Goal: Information Seeking & Learning: Find specific fact

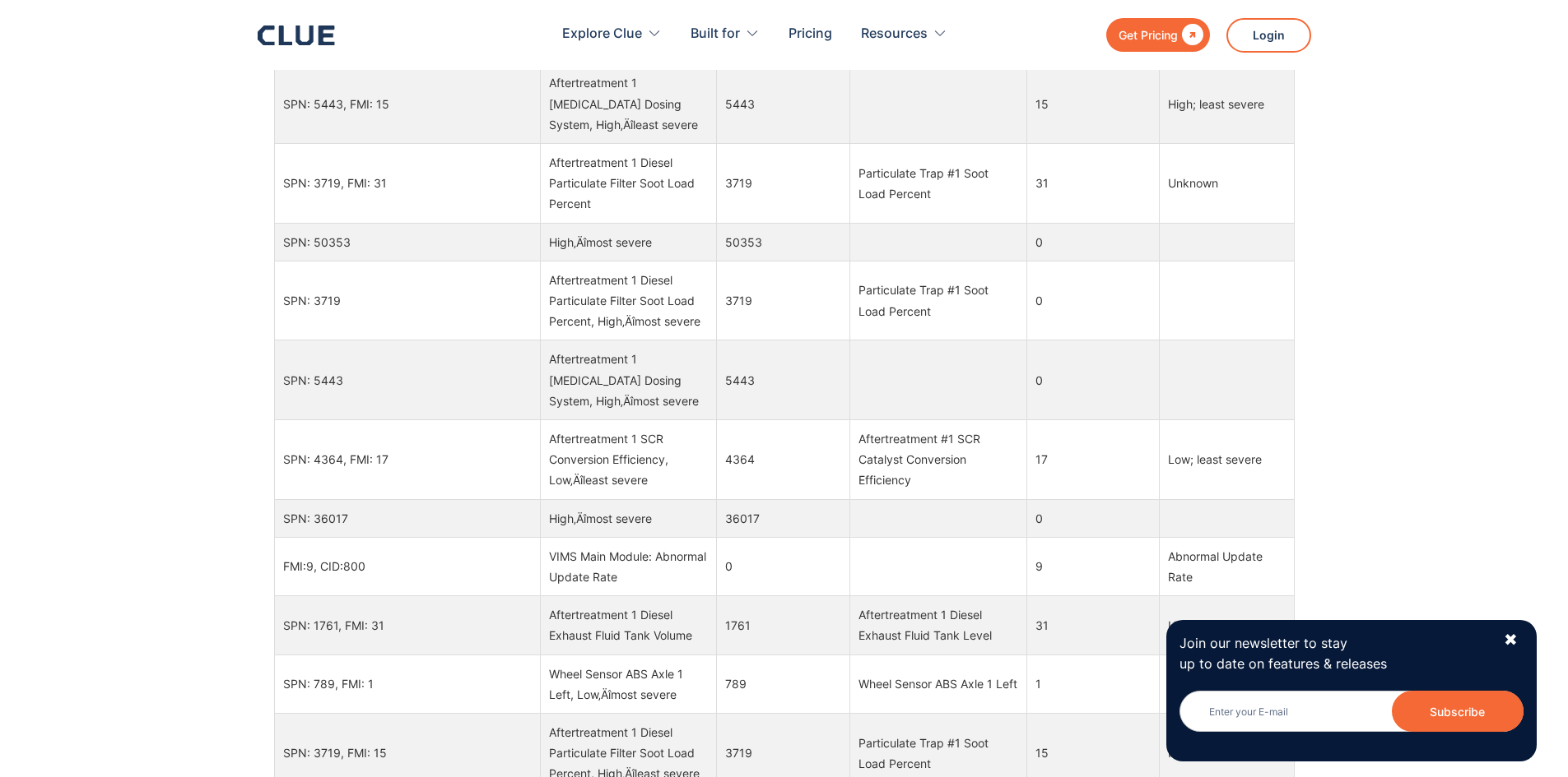
scroll to position [740, 0]
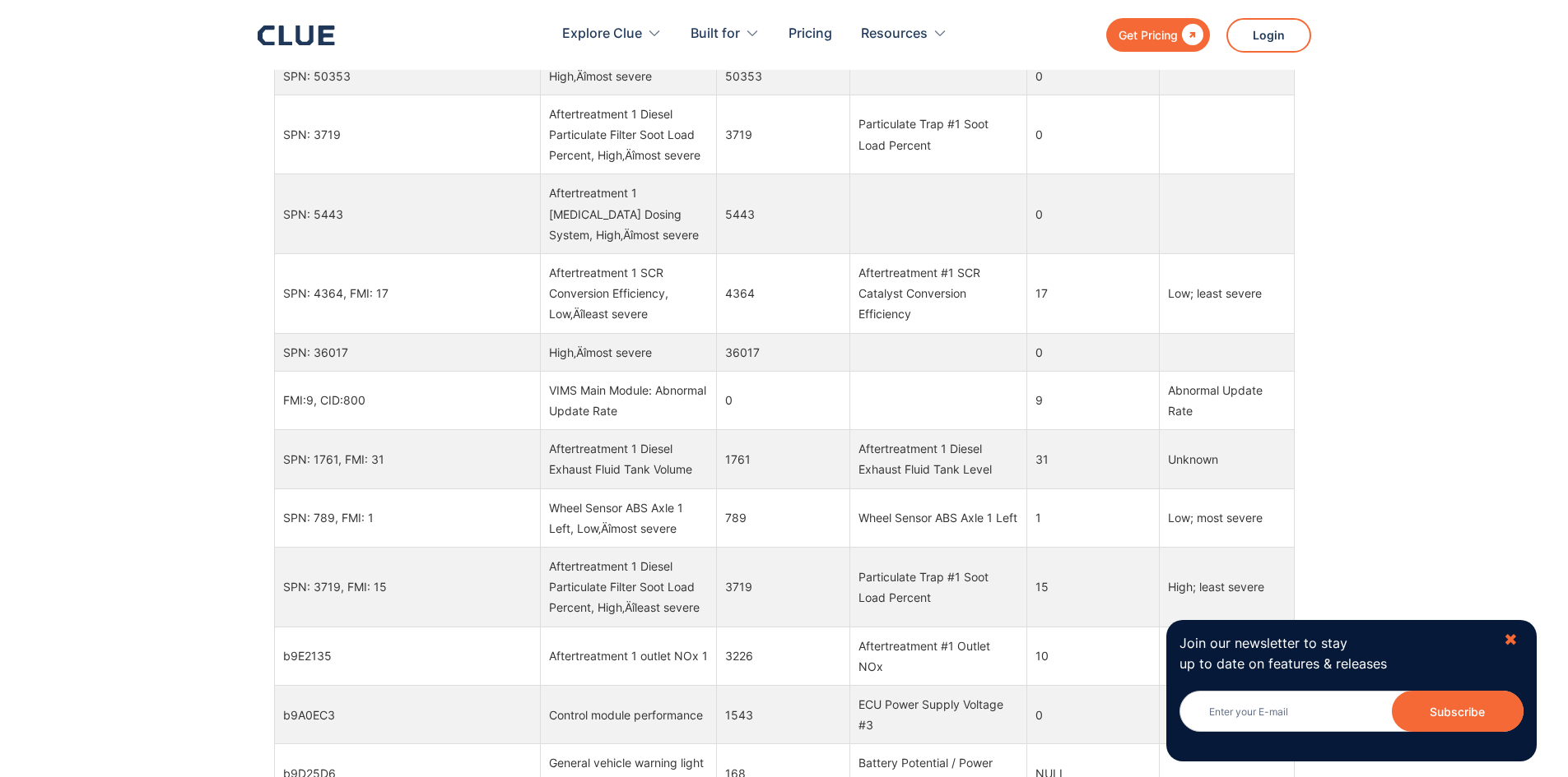
click at [1515, 636] on div "✖" at bounding box center [1510, 640] width 14 height 21
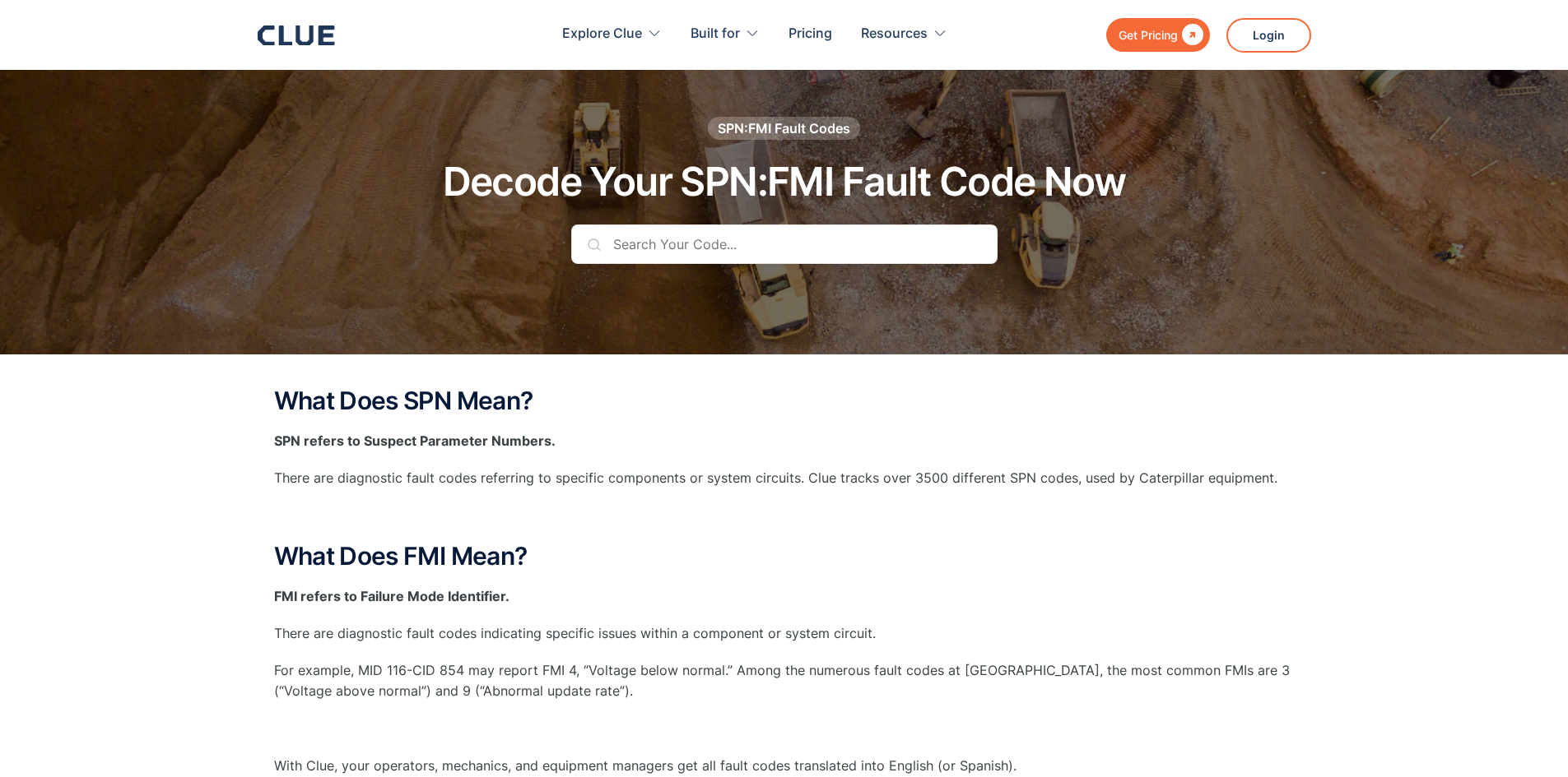
scroll to position [0, 0]
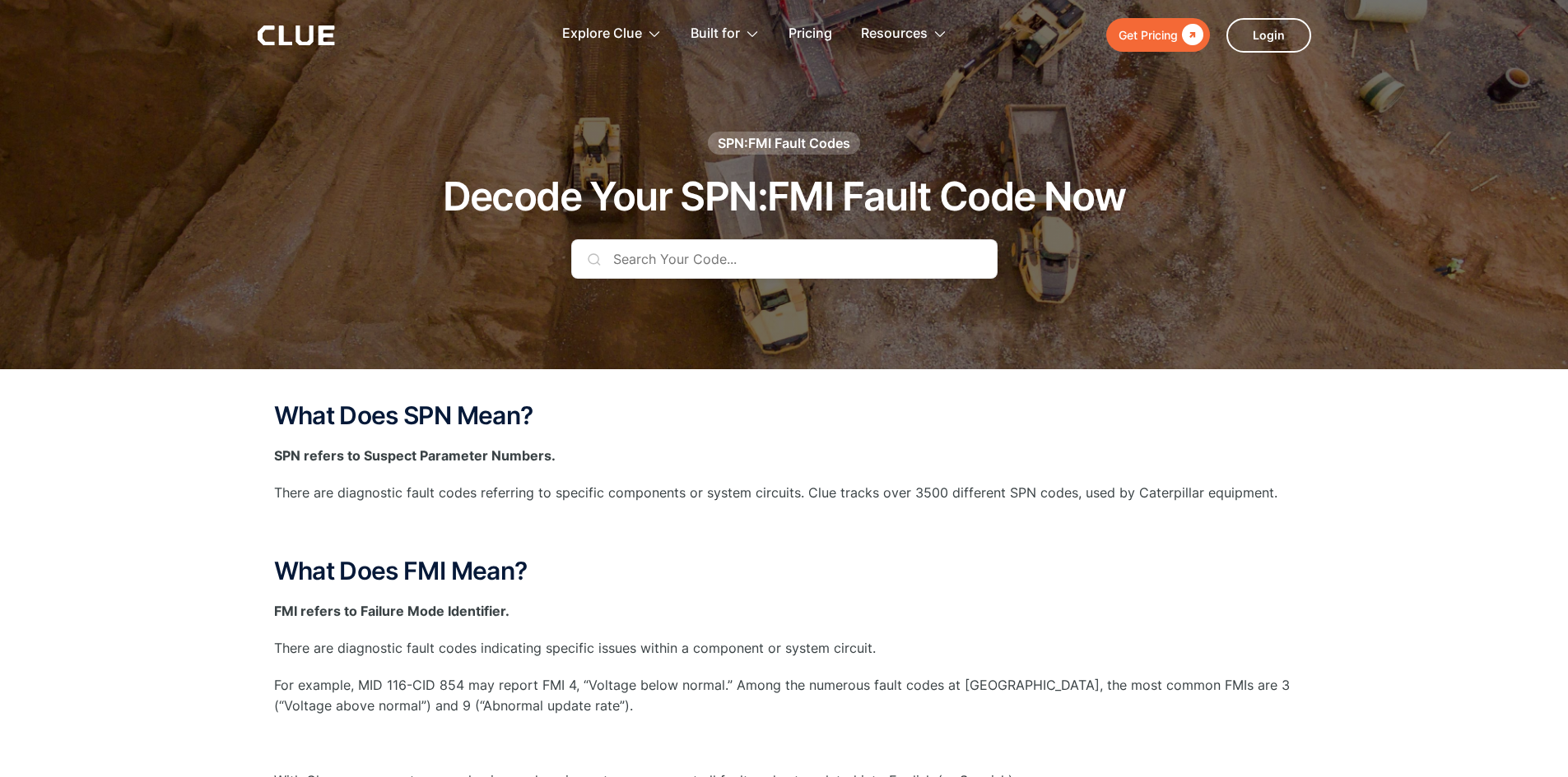
click at [610, 257] on input "text" at bounding box center [784, 259] width 426 height 40
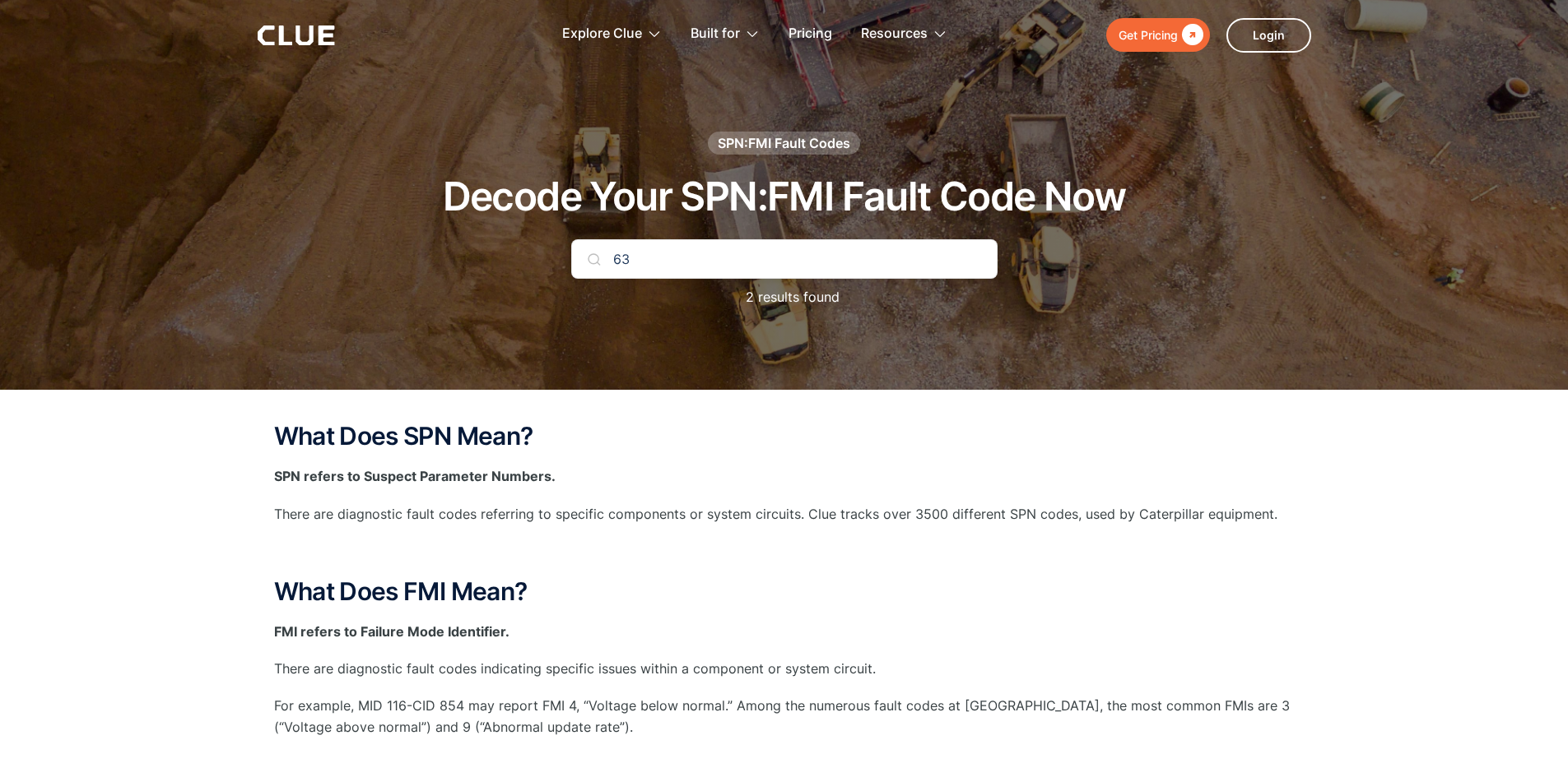
type input "6"
click at [637, 259] on input "spn639fmi9" at bounding box center [784, 259] width 426 height 40
drag, startPoint x: 664, startPoint y: 257, endPoint x: 673, endPoint y: 344, distance: 87.5
click at [664, 261] on input "spn 639fmi9" at bounding box center [784, 259] width 426 height 40
drag, startPoint x: 688, startPoint y: 258, endPoint x: 744, endPoint y: 294, distance: 66.6
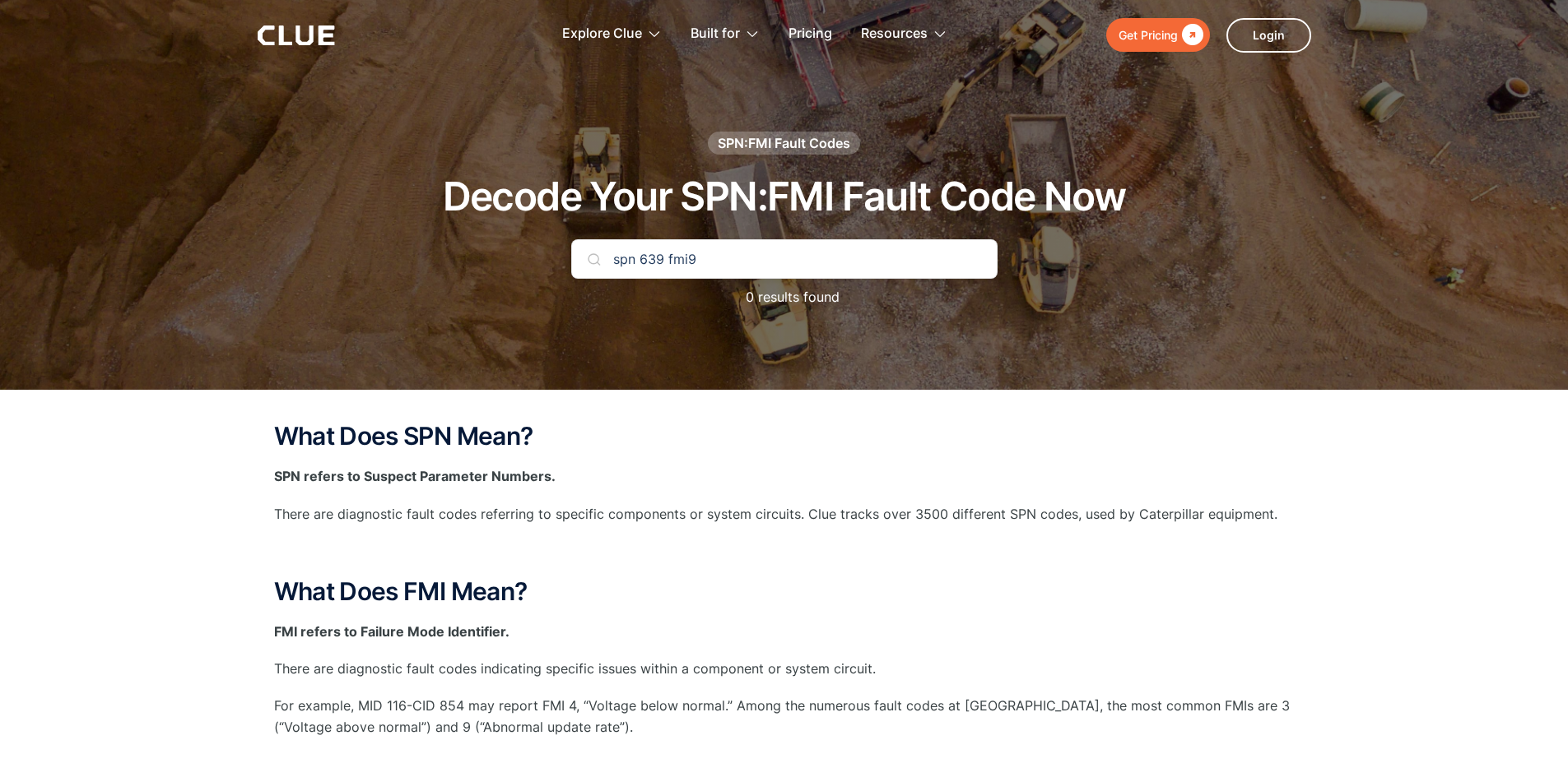
click at [688, 261] on input "spn 639 fmi9" at bounding box center [784, 259] width 426 height 40
type input "spn 639 fmi 9"
click at [786, 262] on input "spn 639 fmi 9" at bounding box center [784, 259] width 426 height 40
